Goal: Obtain resource: Obtain resource

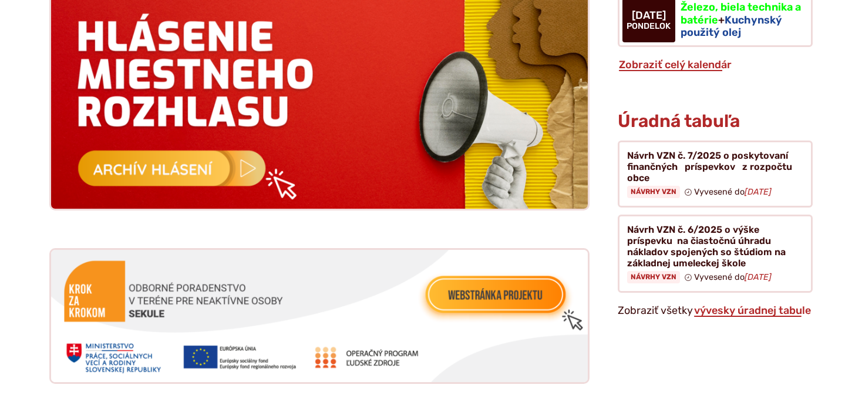
scroll to position [1178, 0]
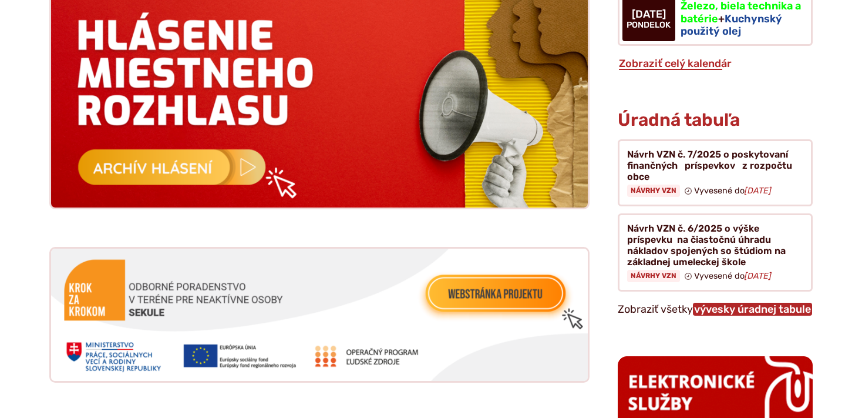
click at [766, 302] on link "vývesky úradnej tabule" at bounding box center [752, 308] width 119 height 13
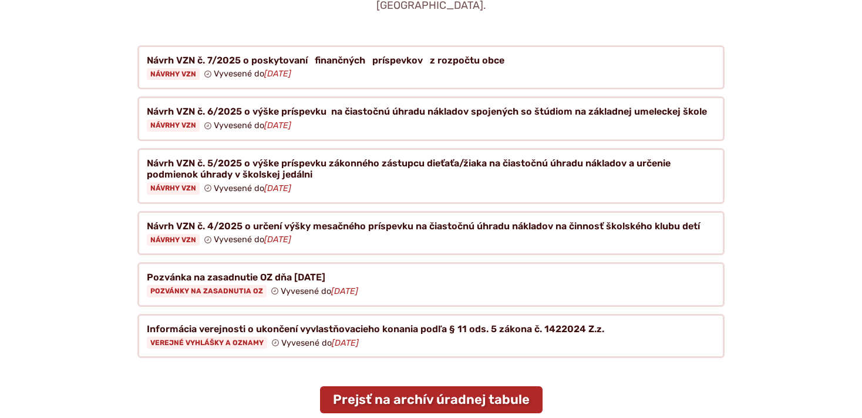
scroll to position [248, 0]
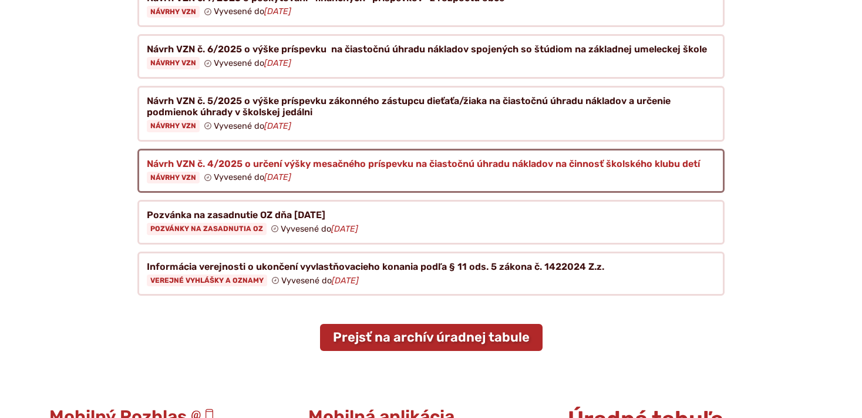
click at [410, 154] on figure at bounding box center [430, 171] width 587 height 45
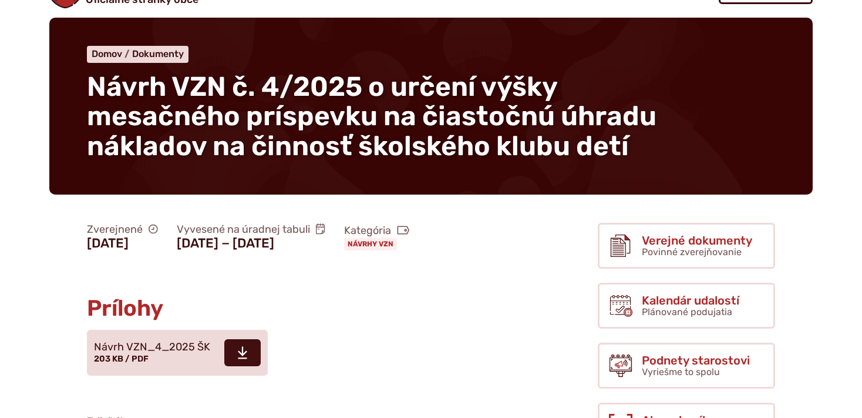
scroll to position [124, 0]
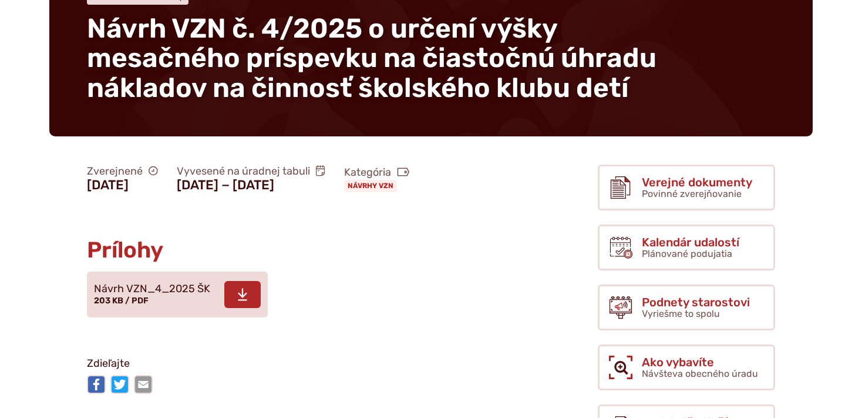
click at [246, 298] on icon at bounding box center [242, 294] width 11 height 14
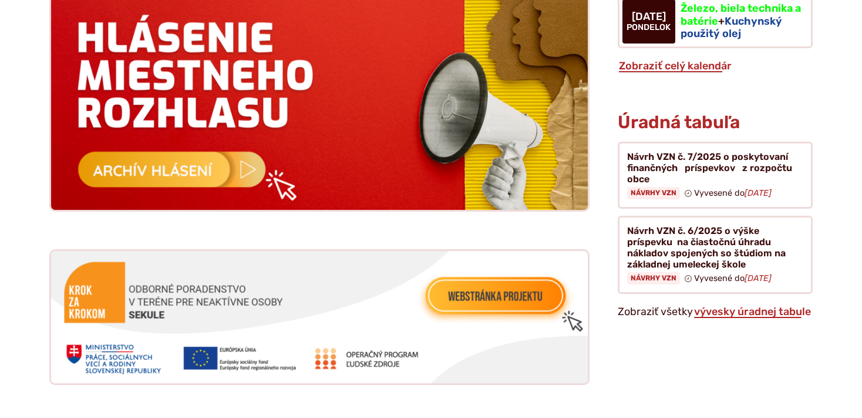
scroll to position [1178, 0]
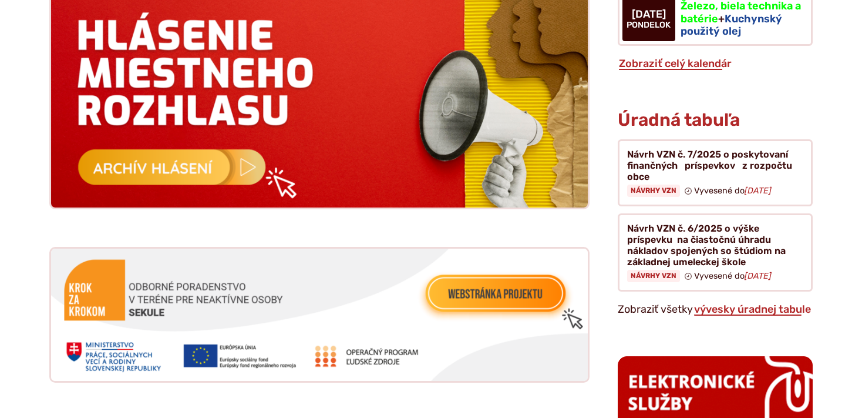
click at [712, 110] on h3 "Úradná tabuľa" at bounding box center [679, 119] width 122 height 19
click at [743, 302] on link "vývesky úradnej tabule" at bounding box center [752, 308] width 119 height 13
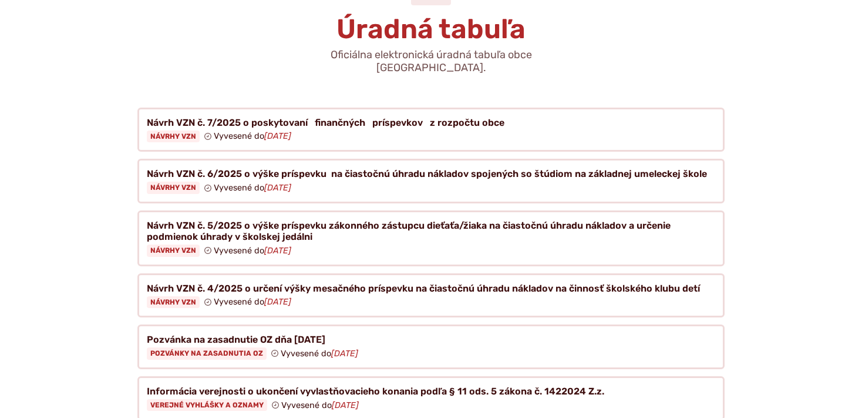
scroll to position [124, 0]
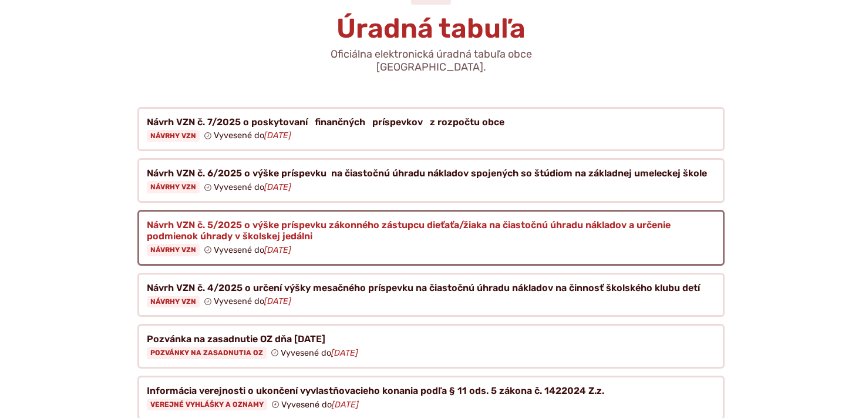
click at [531, 210] on figure at bounding box center [430, 238] width 587 height 56
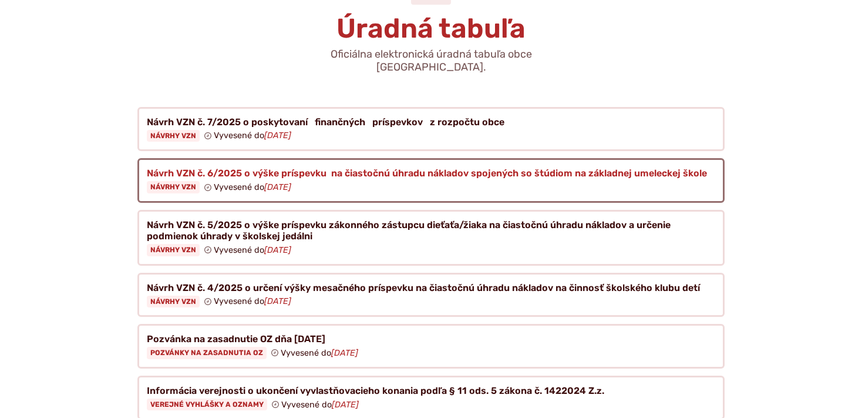
click at [422, 158] on figure at bounding box center [430, 180] width 587 height 45
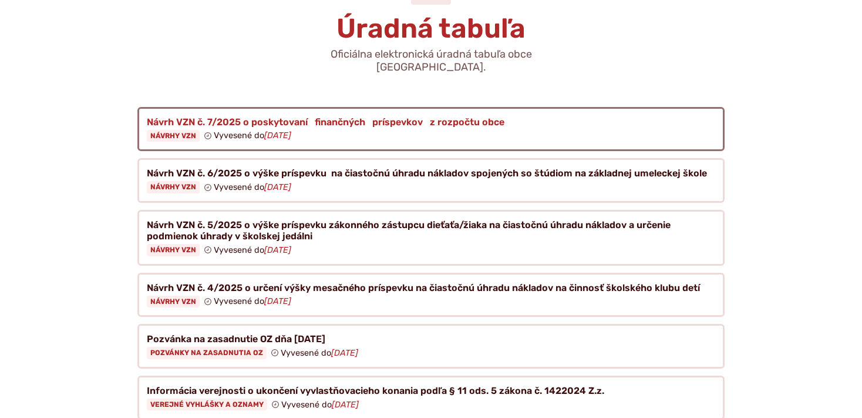
click at [332, 107] on figure at bounding box center [430, 129] width 587 height 45
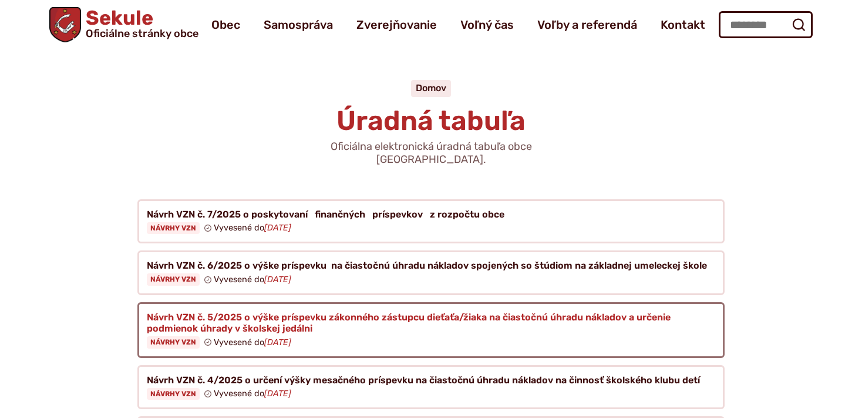
scroll to position [0, 0]
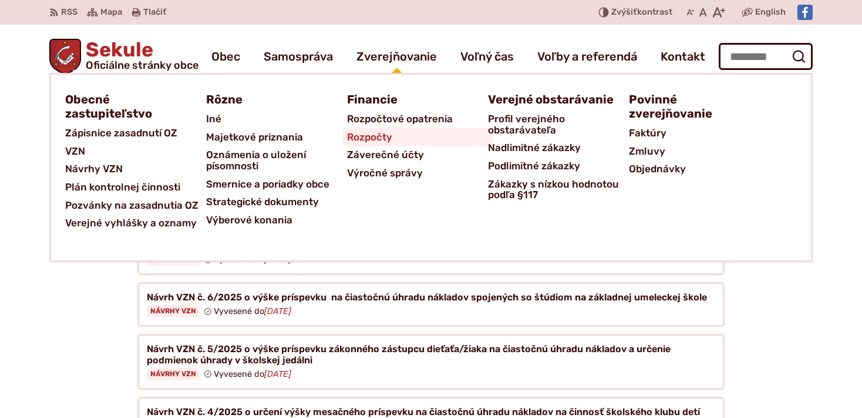
click at [380, 135] on span "Rozpočty" at bounding box center [369, 137] width 45 height 18
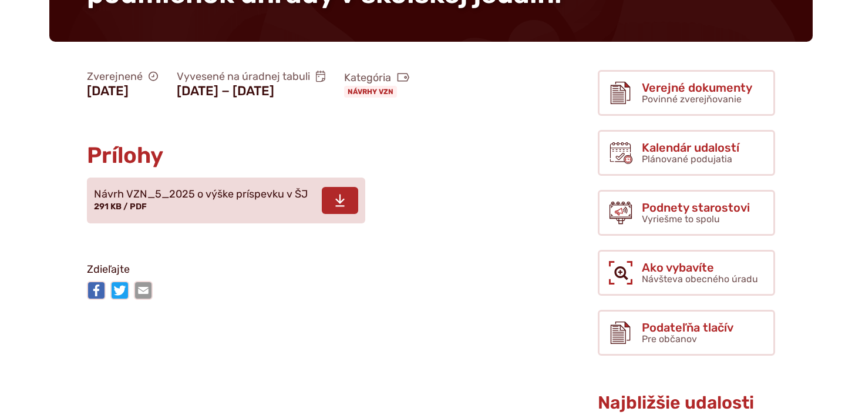
scroll to position [248, 0]
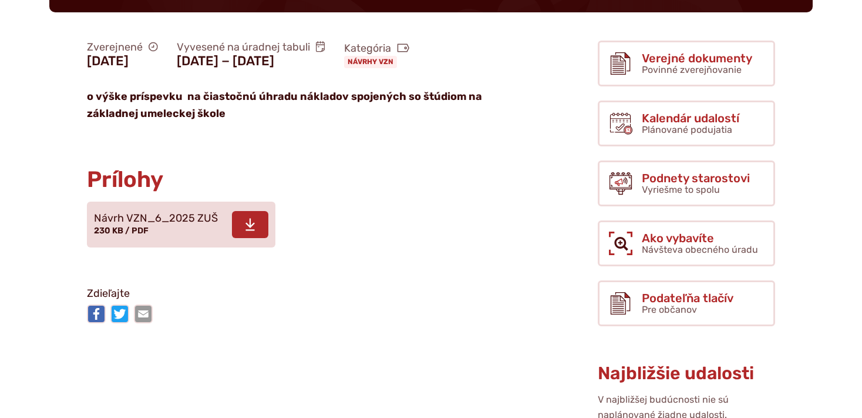
scroll to position [248, 0]
click at [254, 220] on icon at bounding box center [250, 224] width 11 height 14
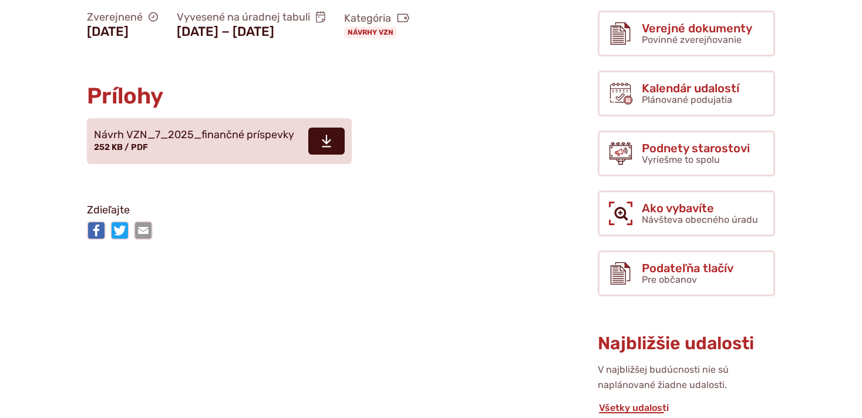
scroll to position [248, 0]
click at [322, 143] on icon at bounding box center [326, 141] width 11 height 14
